Goal: Task Accomplishment & Management: Manage account settings

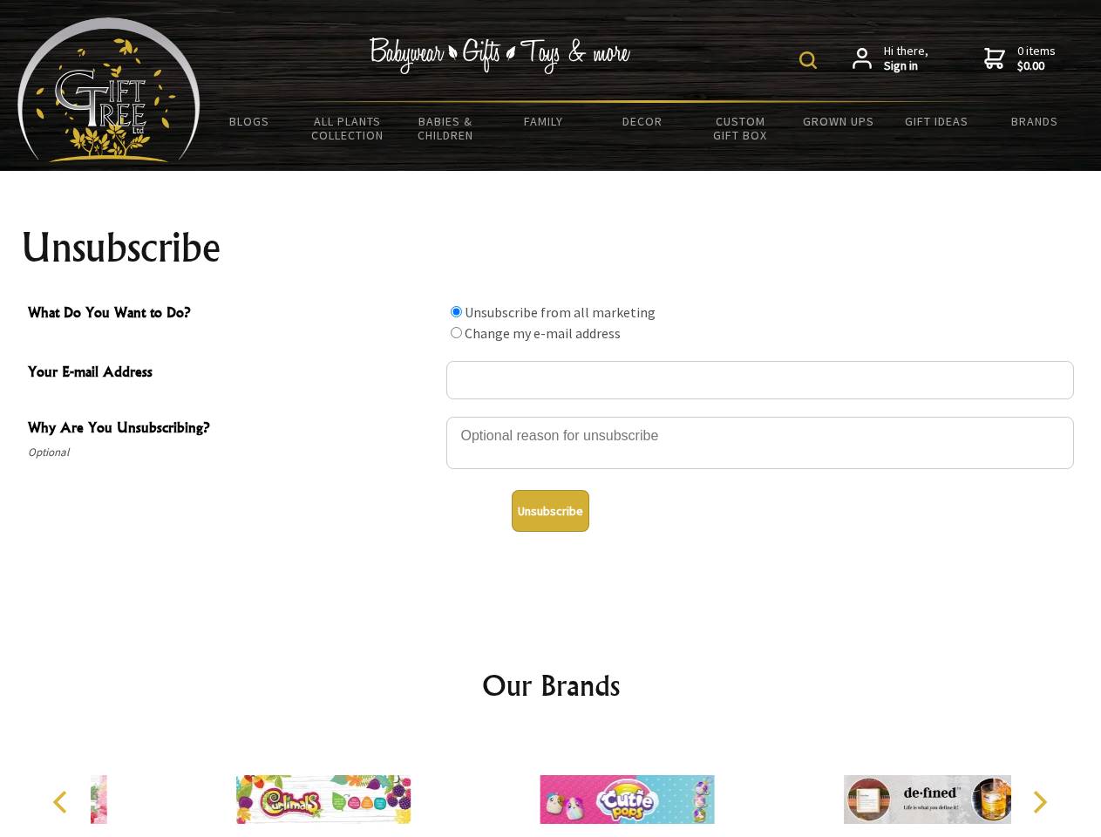
click at [811, 60] on img at bounding box center [808, 59] width 17 height 17
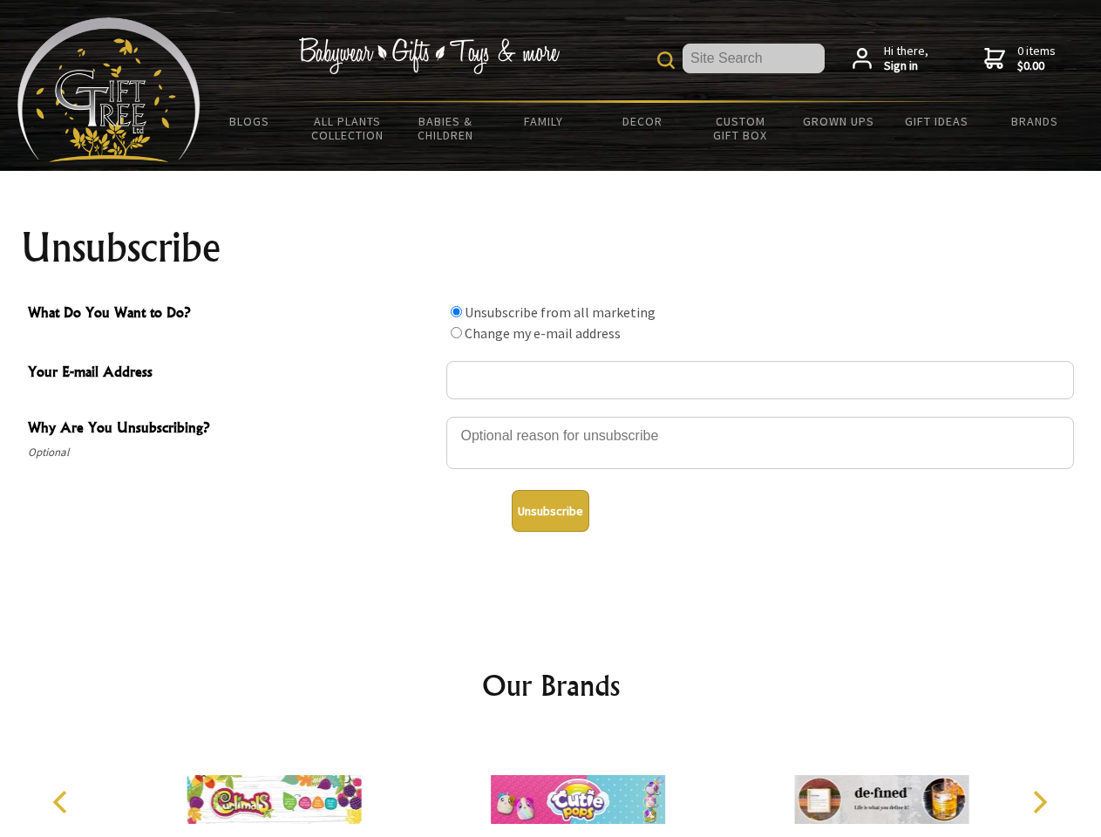
click at [551, 416] on div at bounding box center [760, 445] width 628 height 61
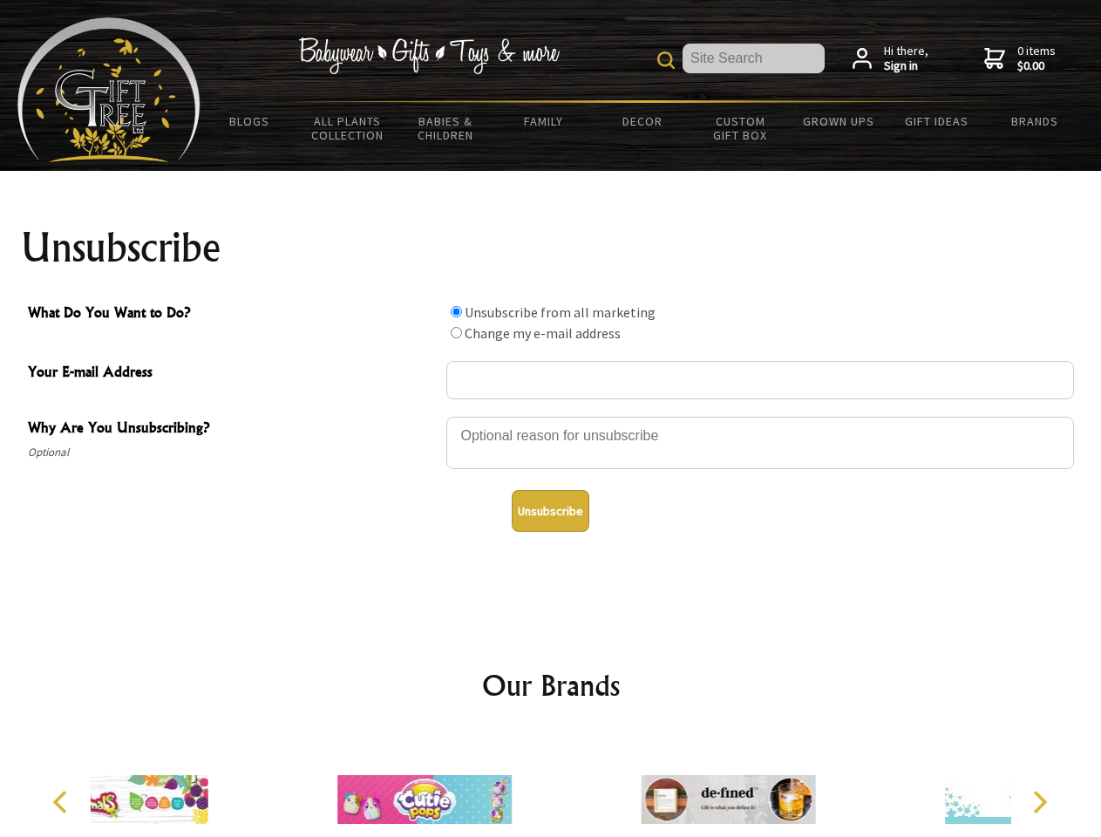
click at [456, 311] on input "What Do You Want to Do?" at bounding box center [456, 311] width 11 height 11
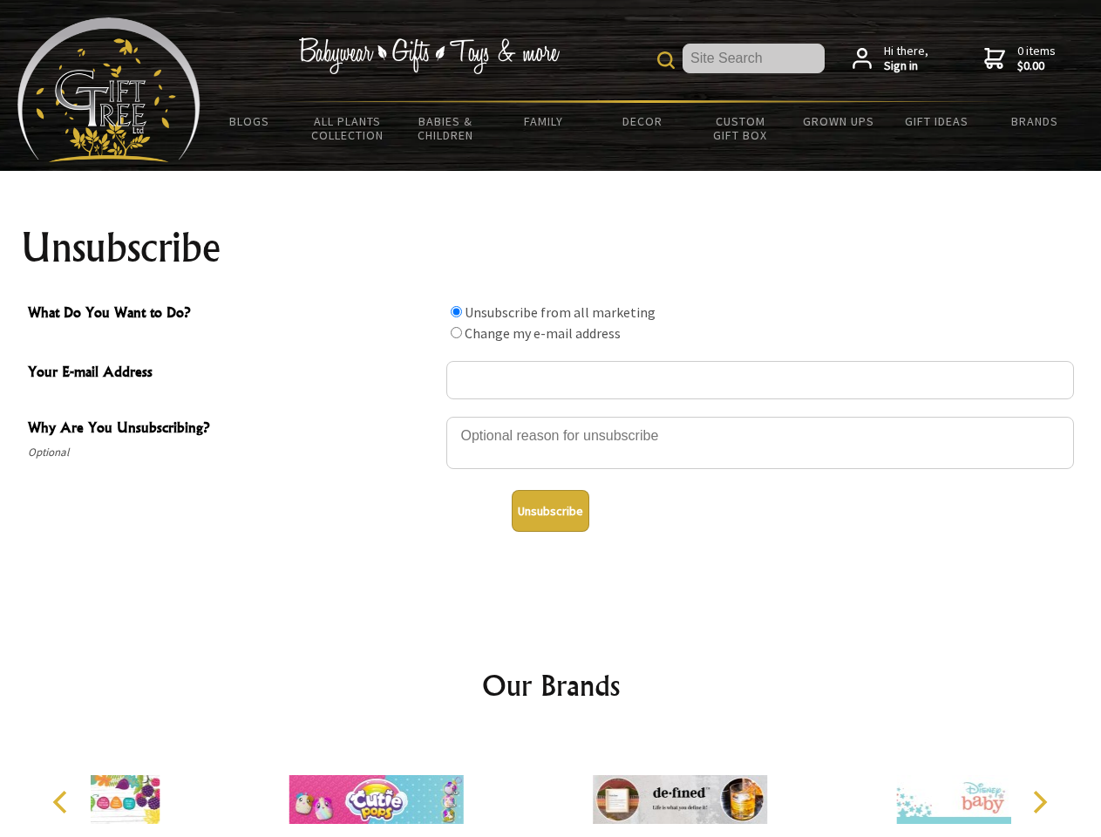
click at [456, 332] on input "What Do You Want to Do?" at bounding box center [456, 332] width 11 height 11
radio input "true"
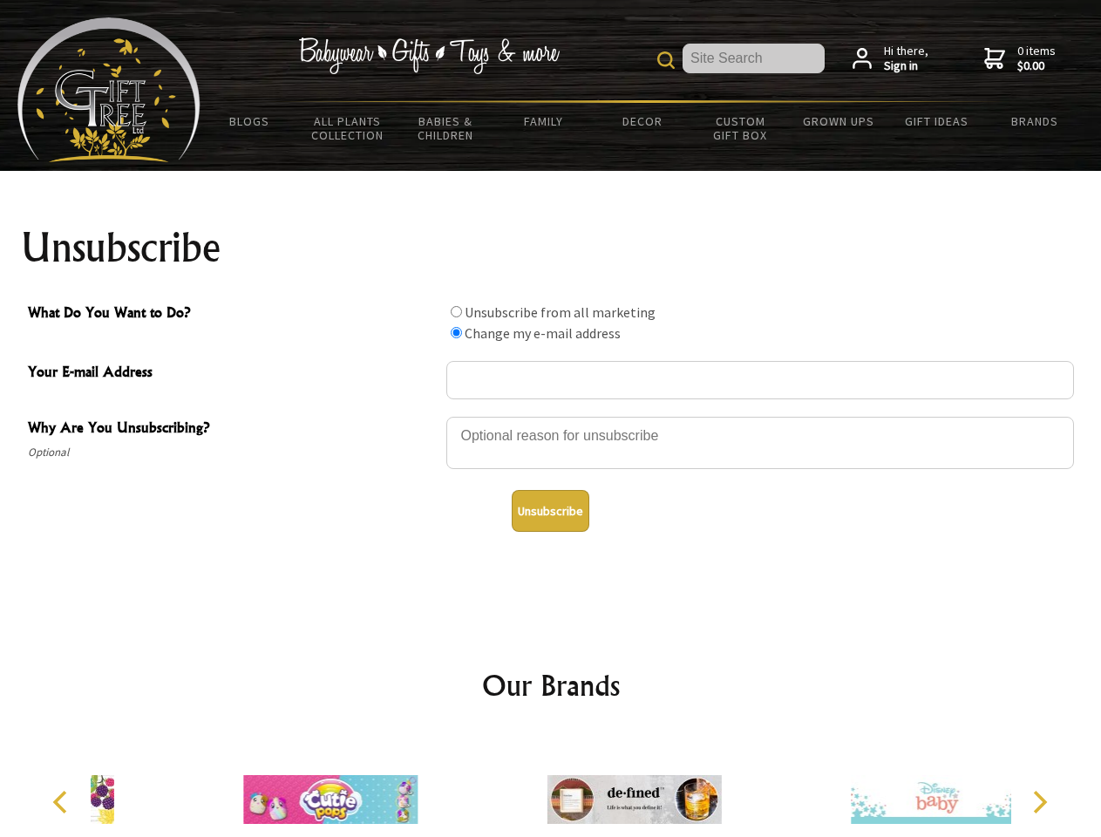
click at [550, 511] on button "Unsubscribe" at bounding box center [551, 511] width 78 height 42
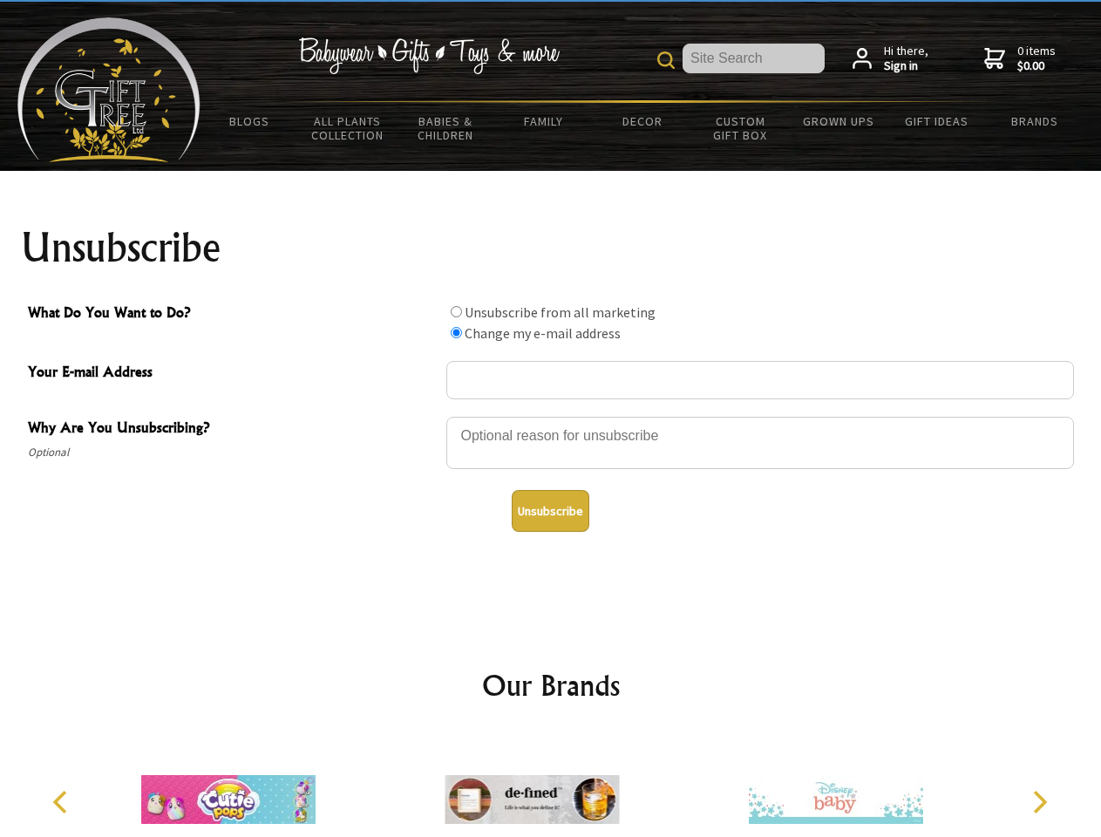
click at [63, 802] on icon "Previous" at bounding box center [62, 802] width 23 height 23
